Goal: Task Accomplishment & Management: Manage account settings

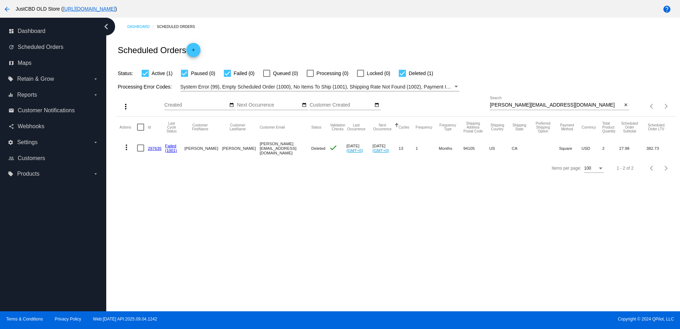
click at [514, 104] on input "[PERSON_NAME][EMAIL_ADDRESS][DOMAIN_NAME]" at bounding box center [556, 105] width 132 height 6
drag, startPoint x: 514, startPoint y: 104, endPoint x: 12, endPoint y: 8, distance: 511.1
click at [12, 8] on button "arrow_back" at bounding box center [7, 9] width 14 height 14
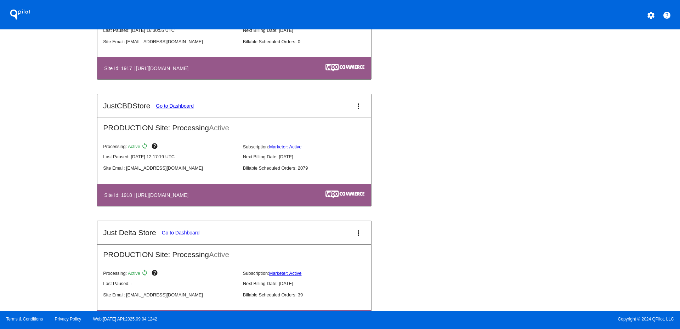
scroll to position [779, 0]
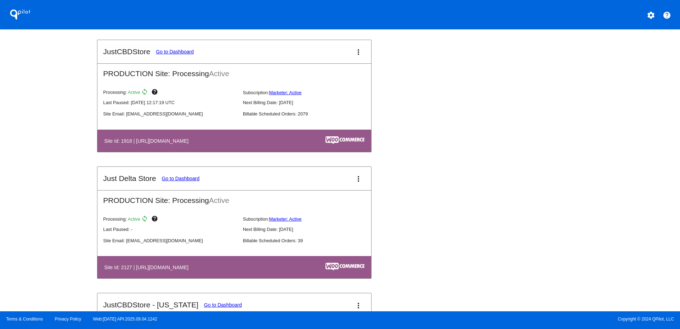
click at [357, 54] on mat-icon "more_vert" at bounding box center [358, 52] width 9 height 9
click at [336, 59] on span "dashboard" at bounding box center [331, 56] width 27 height 6
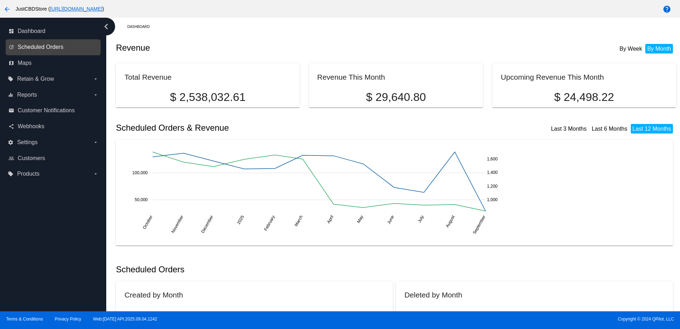
click at [44, 45] on span "Scheduled Orders" at bounding box center [41, 47] width 46 height 6
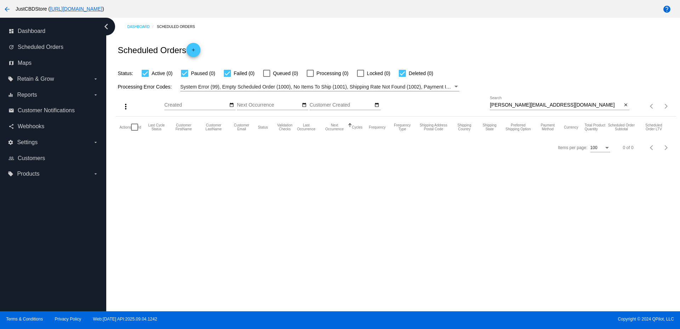
click at [507, 105] on input "[PERSON_NAME][EMAIL_ADDRESS][DOMAIN_NAME]" at bounding box center [556, 105] width 132 height 6
paste input "[EMAIL_ADDRESS][PERSON_NAME][DOMAIN_NAME]"
type input "[EMAIL_ADDRESS][PERSON_NAME][DOMAIN_NAME]"
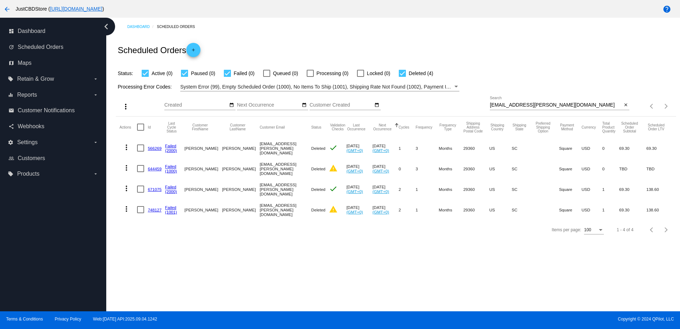
click at [152, 187] on link "671075" at bounding box center [155, 189] width 14 height 5
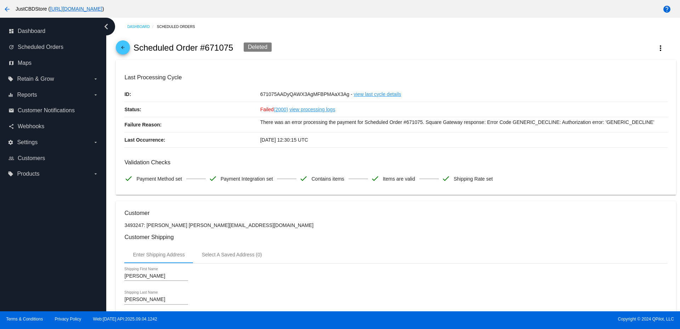
click at [124, 50] on mat-icon "arrow_back" at bounding box center [123, 49] width 9 height 9
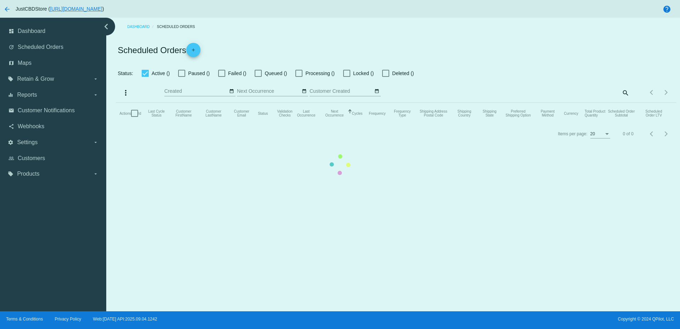
checkbox input "true"
